Goal: Check status: Check status

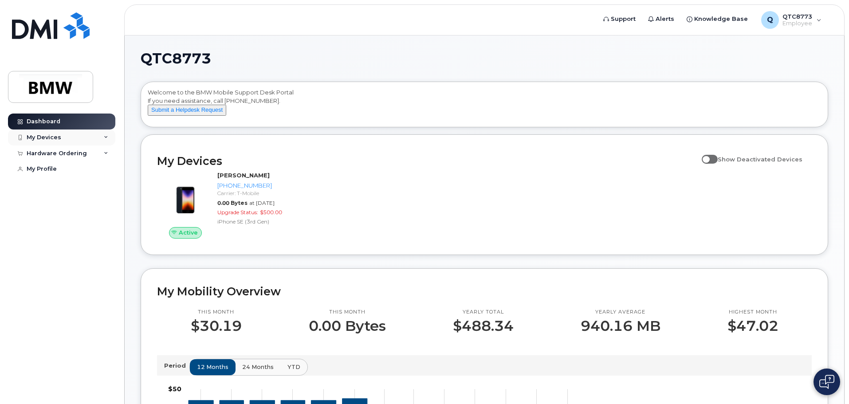
click at [68, 136] on div "My Devices" at bounding box center [61, 137] width 107 height 16
click at [68, 137] on div "My Devices" at bounding box center [61, 137] width 107 height 16
click at [70, 155] on div "Hardware Ordering" at bounding box center [57, 153] width 60 height 7
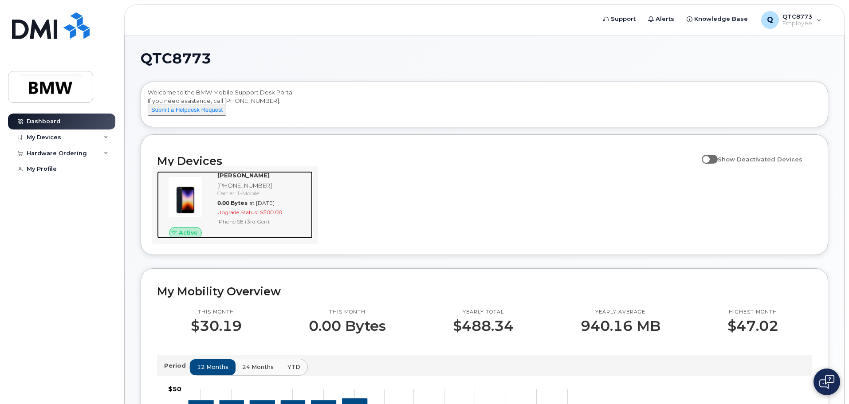
click at [236, 225] on div "iPhone SE (3rd Gen)" at bounding box center [263, 222] width 92 height 8
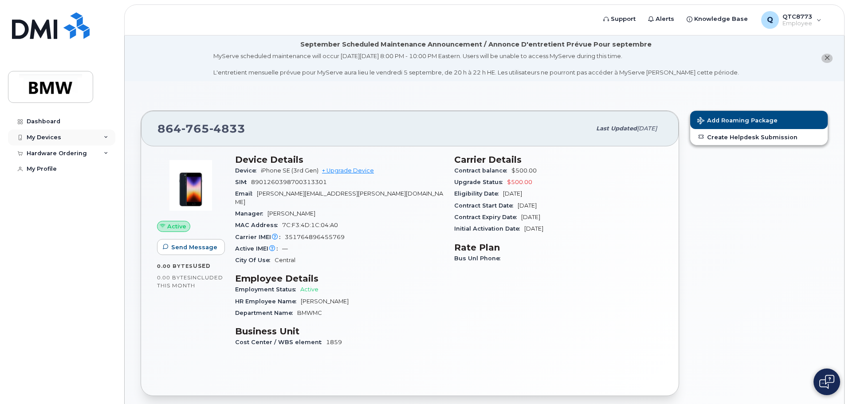
click at [53, 141] on div "My Devices" at bounding box center [61, 137] width 107 height 16
click at [57, 150] on div "Hardware Ordering" at bounding box center [57, 153] width 60 height 7
click at [53, 169] on div "My Orders" at bounding box center [47, 169] width 32 height 8
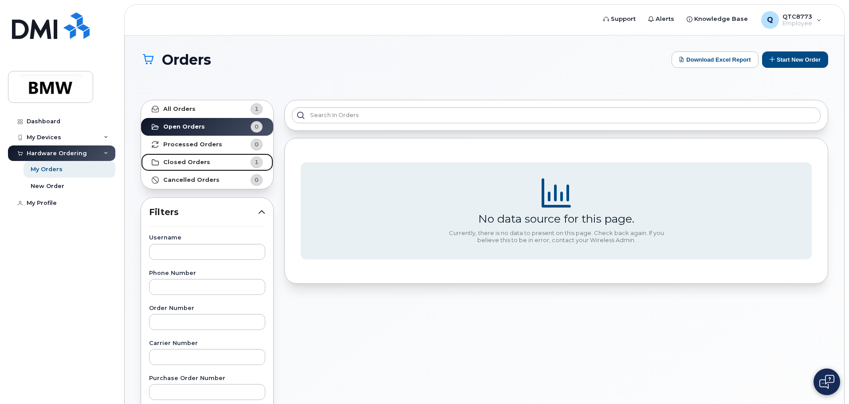
click at [213, 162] on link "Closed Orders 1" at bounding box center [207, 162] width 132 height 18
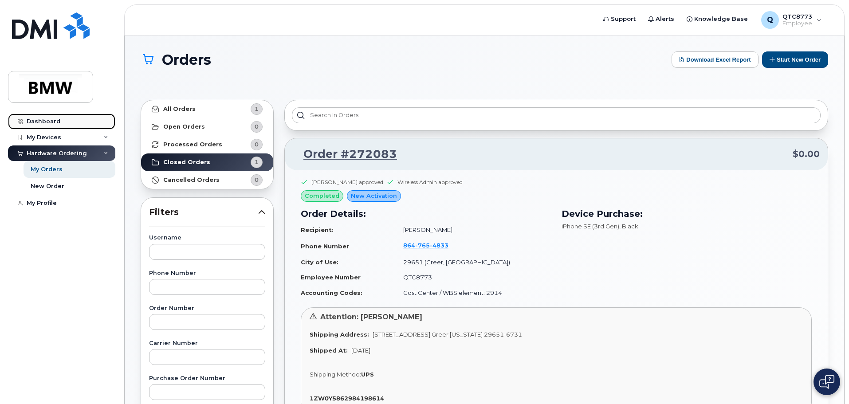
click at [61, 122] on link "Dashboard" at bounding box center [61, 122] width 107 height 16
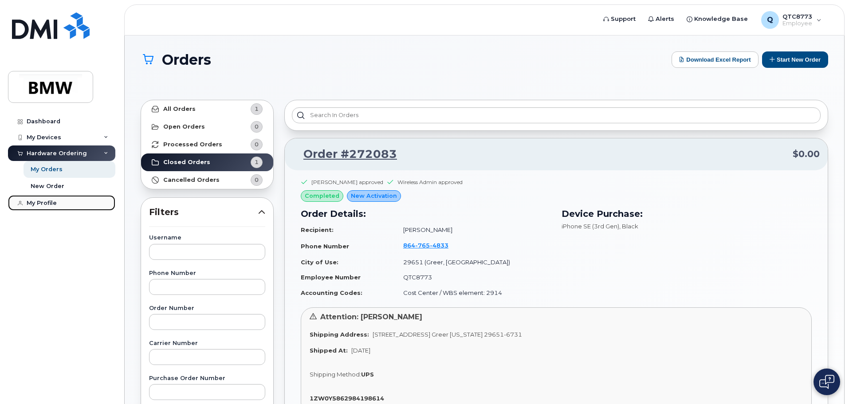
click at [58, 200] on link "My Profile" at bounding box center [61, 203] width 107 height 16
